Goal: Obtain resource: Download file/media

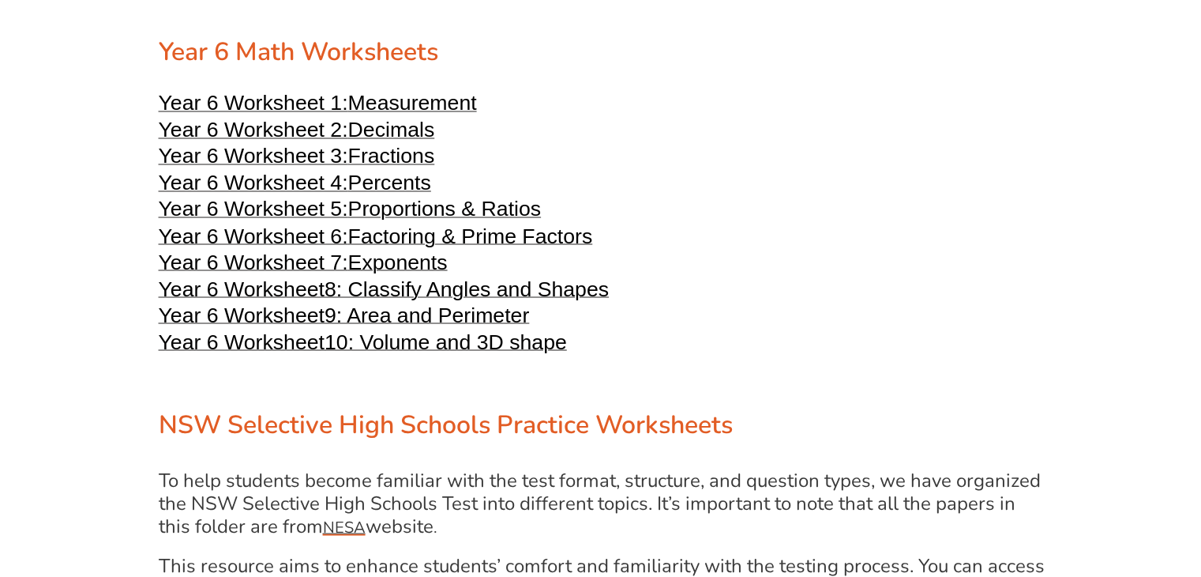
click at [448, 102] on span "Measurement" at bounding box center [412, 103] width 129 height 24
click at [387, 126] on span "Decimals" at bounding box center [391, 130] width 87 height 24
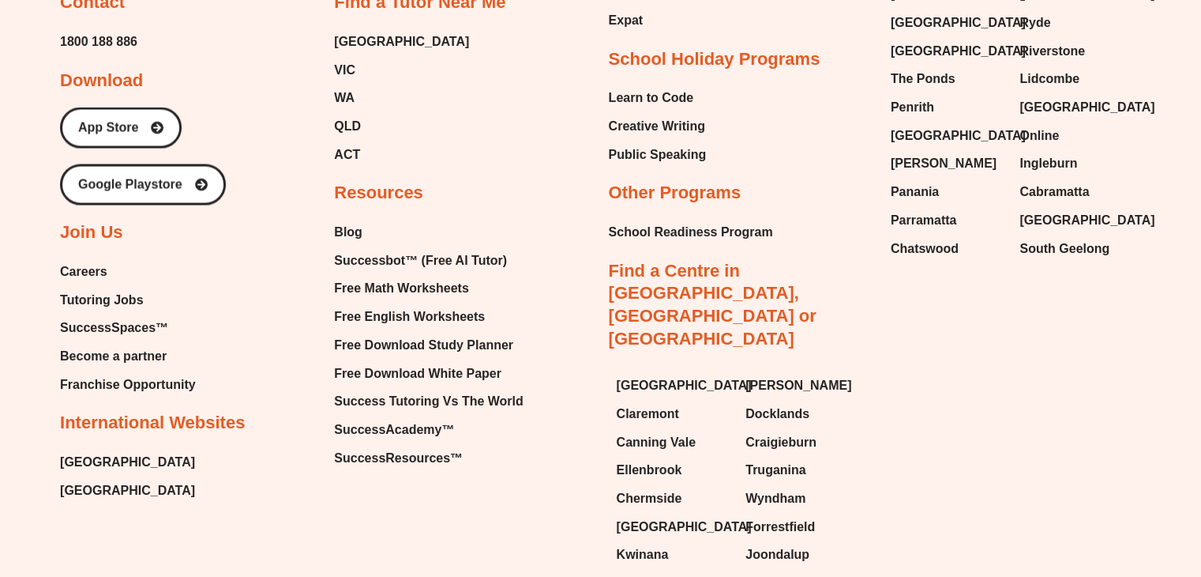
scroll to position [9163, 0]
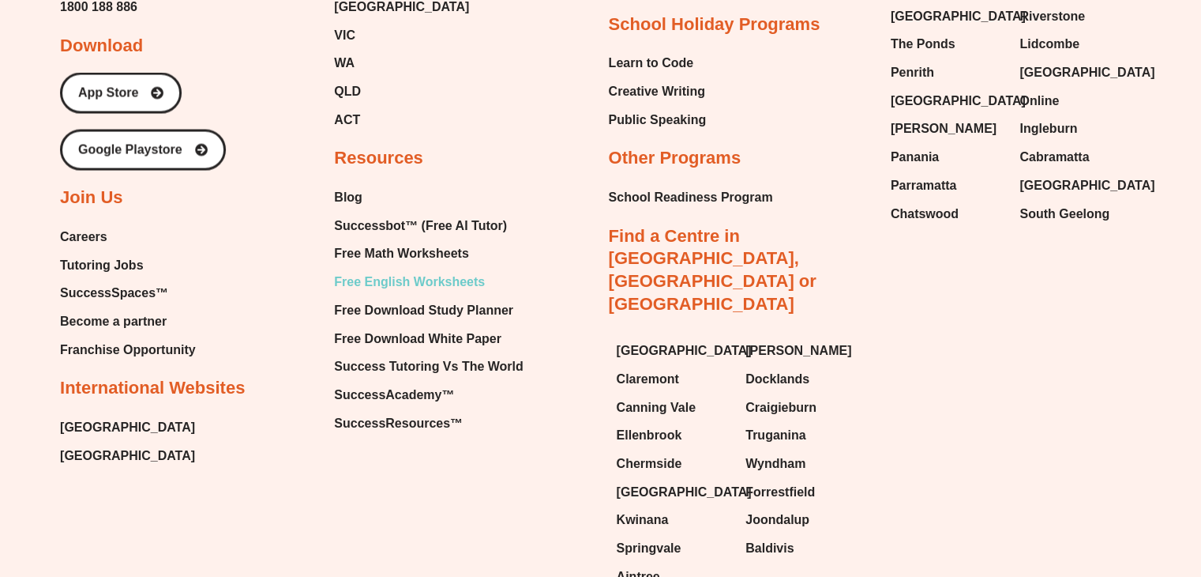
click at [455, 282] on span "Free English Worksheets" at bounding box center [409, 282] width 151 height 24
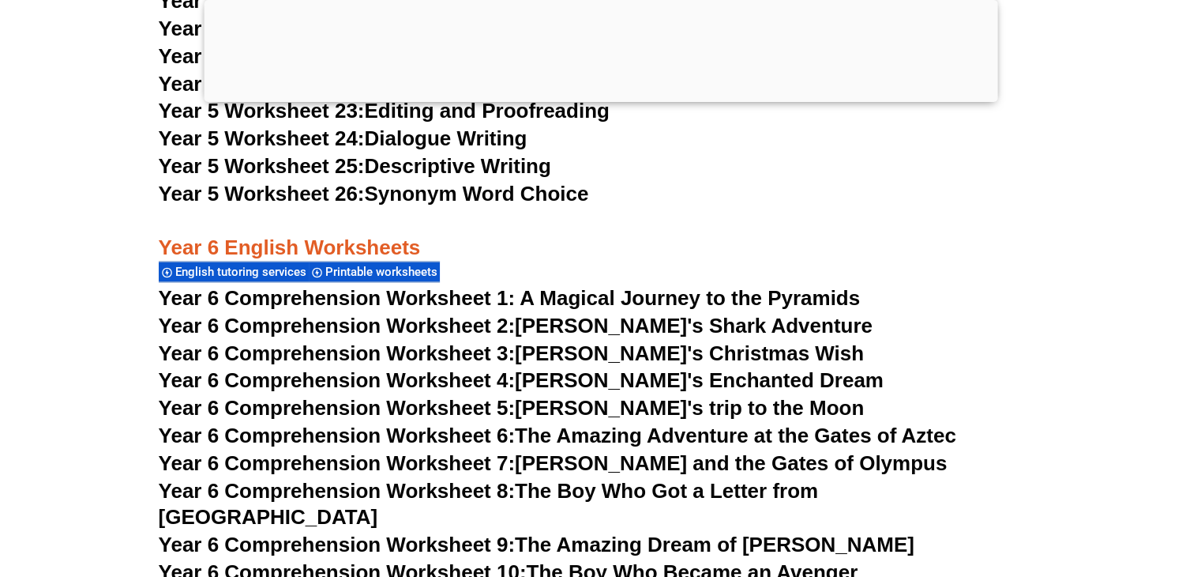
scroll to position [8711, 0]
click at [498, 298] on span "Year 6 Comprehension Worksheet 1: A Magical Journey to the Pyramids" at bounding box center [510, 298] width 702 height 24
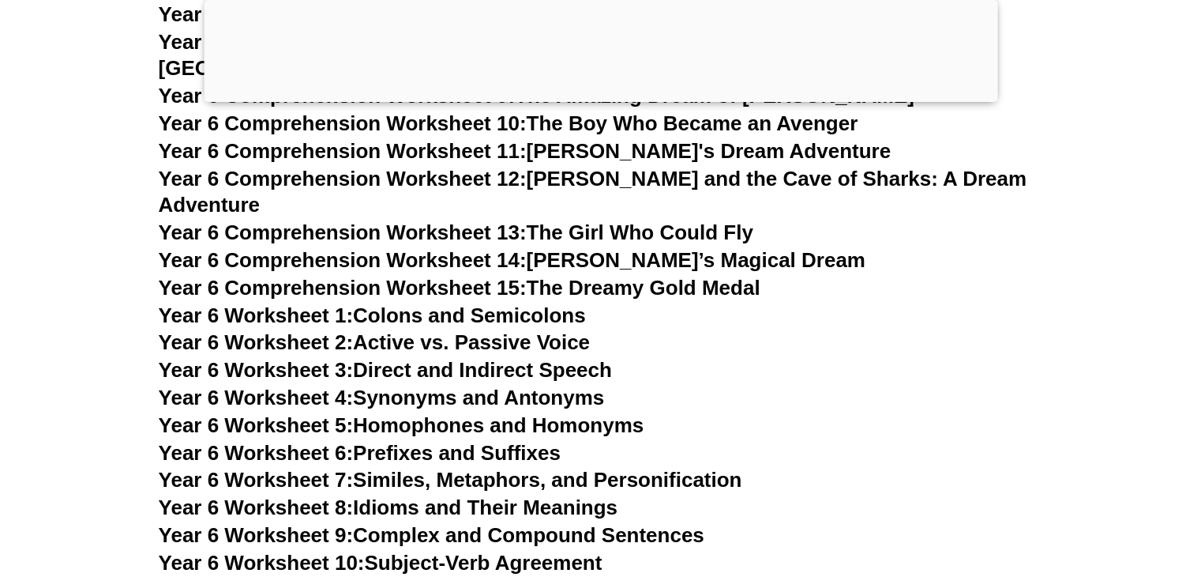
scroll to position [9185, 0]
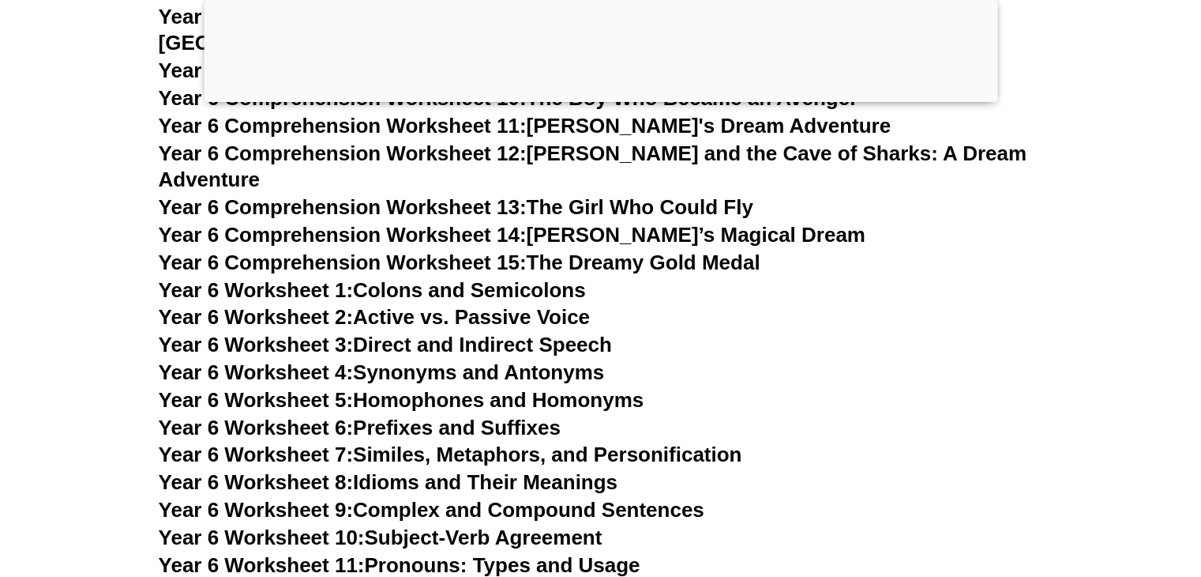
click at [522, 278] on link "Year 6 Worksheet 1: Colons and Semicolons" at bounding box center [372, 290] width 427 height 24
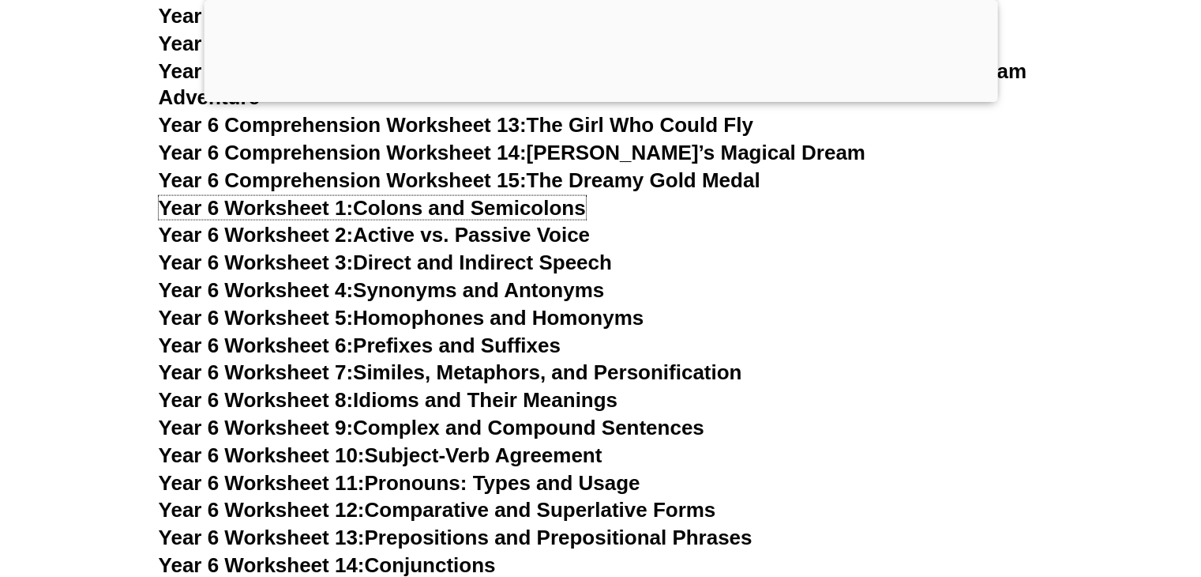
scroll to position [9264, 0]
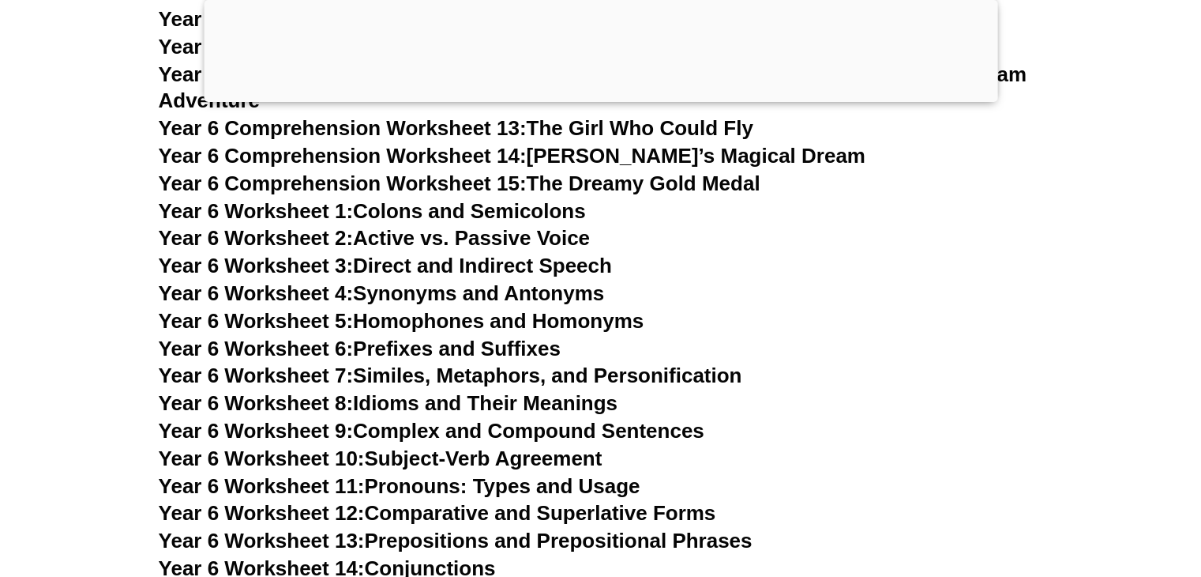
click at [541, 171] on link "Year 6 Comprehension Worksheet 15: The Dreamy Gold Medal" at bounding box center [460, 183] width 602 height 24
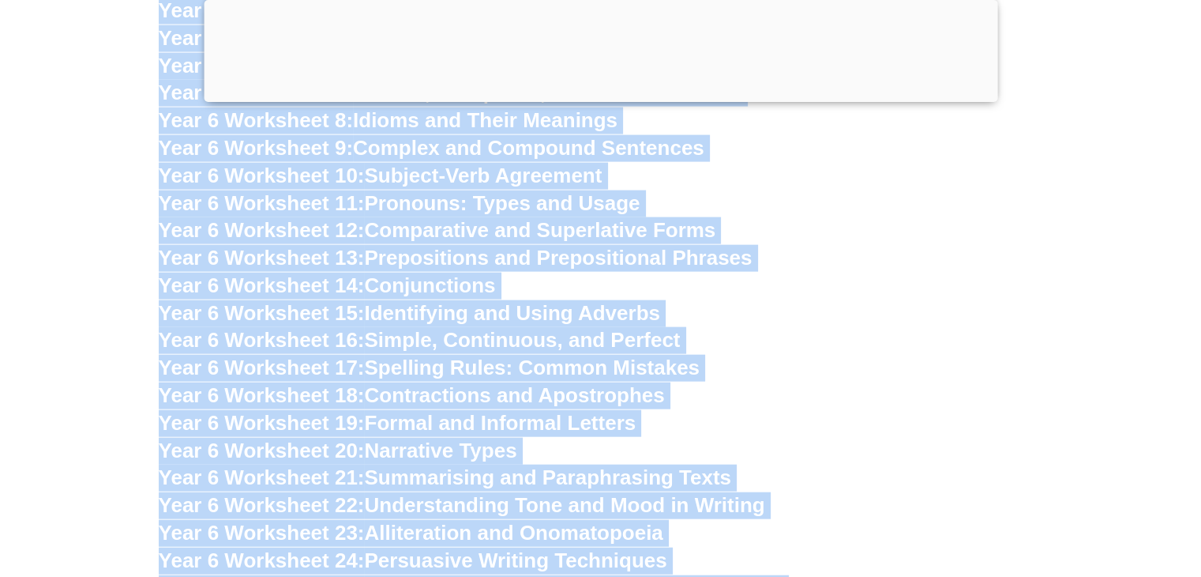
scroll to position [9590, 0]
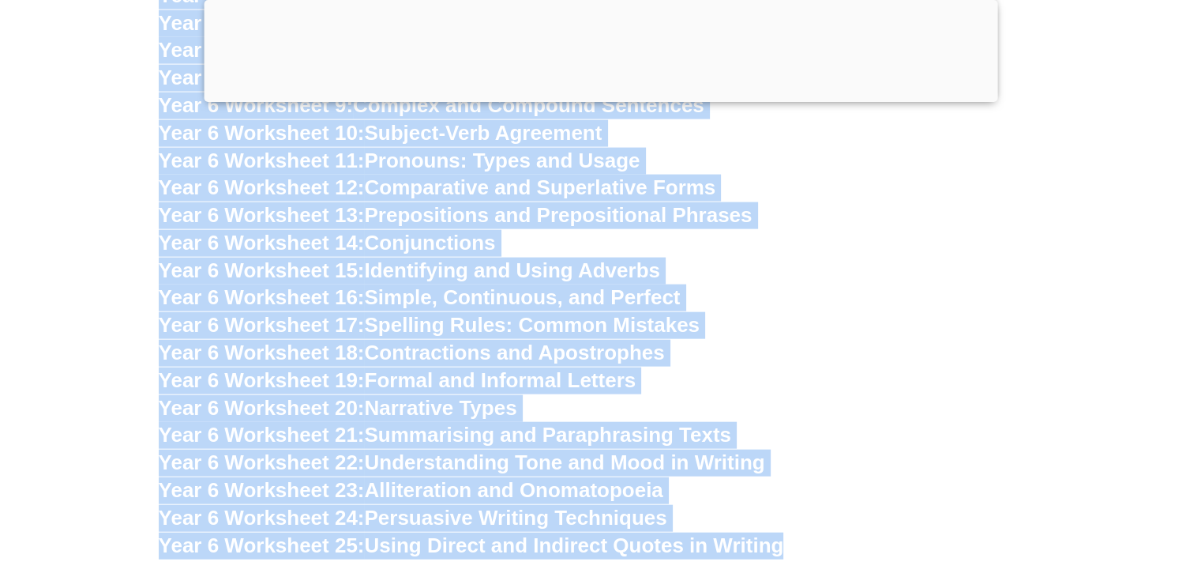
drag, startPoint x: 155, startPoint y: 155, endPoint x: 847, endPoint y: 503, distance: 774.7
copy div "Year 6 Worksheet 1: Colons and Semicolons Year 6 Worksheet 2: Active vs. Passiv…"
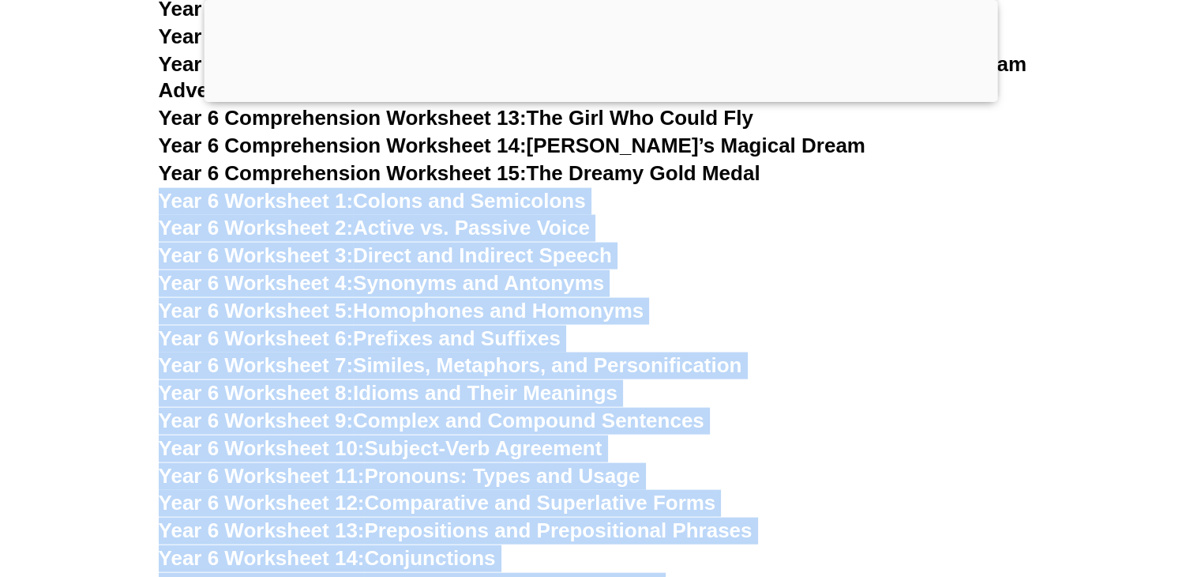
scroll to position [9274, 0]
click at [498, 216] on link "Year 6 Worksheet 2: Active vs. Passive Voice" at bounding box center [374, 228] width 431 height 24
